Goal: Navigation & Orientation: Find specific page/section

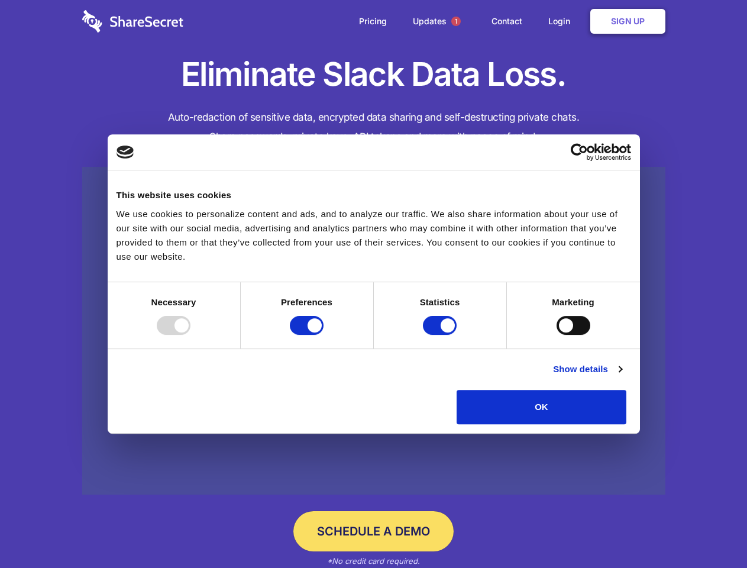
click at [190, 335] on div at bounding box center [174, 325] width 34 height 19
click at [323, 335] on input "Preferences" at bounding box center [307, 325] width 34 height 19
checkbox input "false"
click at [441, 335] on input "Statistics" at bounding box center [440, 325] width 34 height 19
checkbox input "false"
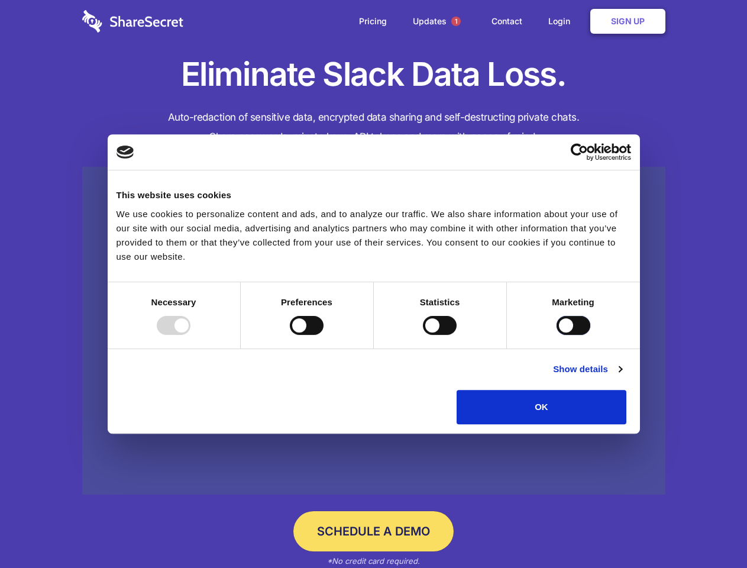
click at [556, 335] on input "Marketing" at bounding box center [573, 325] width 34 height 19
checkbox input "true"
click at [622, 376] on link "Show details" at bounding box center [587, 369] width 69 height 14
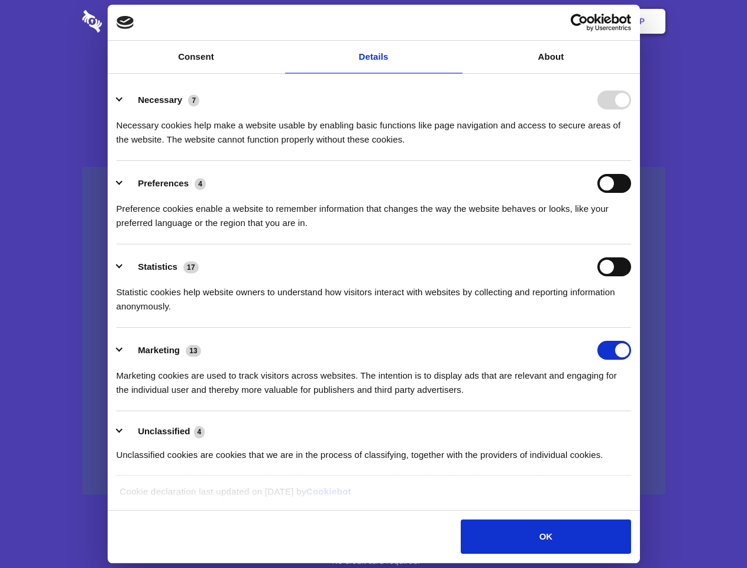
click at [631, 161] on li "Necessary 7 Necessary cookies help make a website usable by enabling basic func…" at bounding box center [374, 118] width 515 height 83
click at [455, 21] on span "1" at bounding box center [455, 21] width 9 height 9
